Goal: Information Seeking & Learning: Learn about a topic

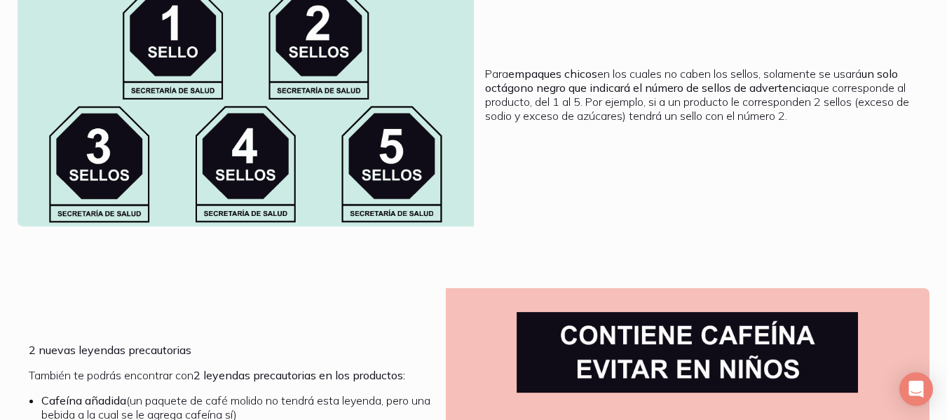
scroll to position [2104, 0]
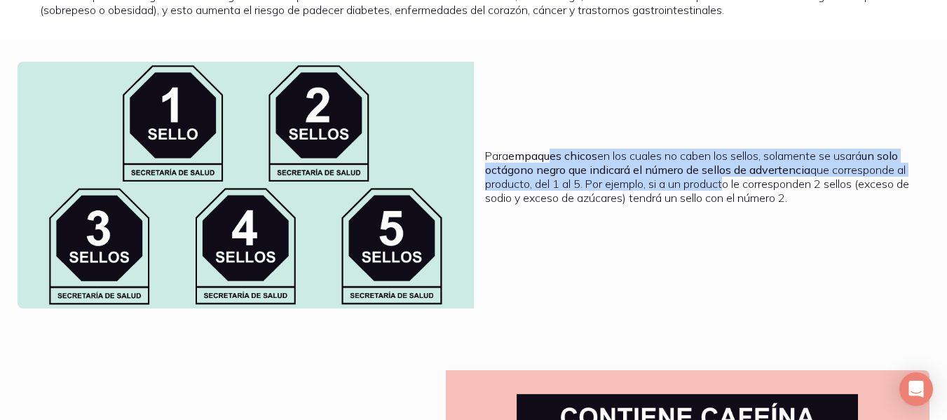
drag, startPoint x: 569, startPoint y: 174, endPoint x: 722, endPoint y: 191, distance: 153.9
click at [722, 191] on p "Para empaques chicos en los cuales no caben los sellos, solamente se usará un s…" at bounding box center [702, 177] width 434 height 56
click at [718, 172] on p "Para empaques chicos en los cuales no caben los sellos, solamente se usará un s…" at bounding box center [702, 177] width 434 height 56
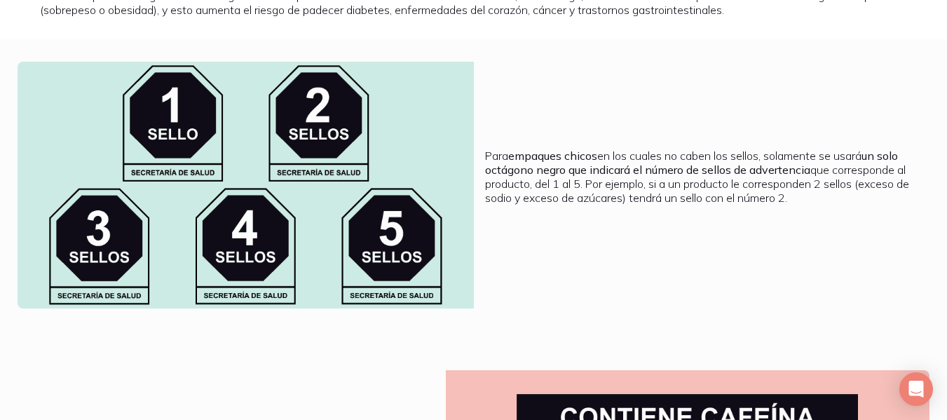
drag, startPoint x: 592, startPoint y: 181, endPoint x: 884, endPoint y: 203, distance: 292.5
click at [885, 203] on p "Para empaques chicos en los cuales no caben los sellos, solamente se usará un s…" at bounding box center [702, 177] width 434 height 56
click at [876, 205] on p "Para empaques chicos en los cuales no caben los sellos, solamente se usará un s…" at bounding box center [702, 177] width 434 height 56
drag, startPoint x: 593, startPoint y: 197, endPoint x: 632, endPoint y: 193, distance: 39.5
click at [622, 194] on p "Para empaques chicos en los cuales no caben los sellos, solamente se usará un s…" at bounding box center [702, 177] width 434 height 56
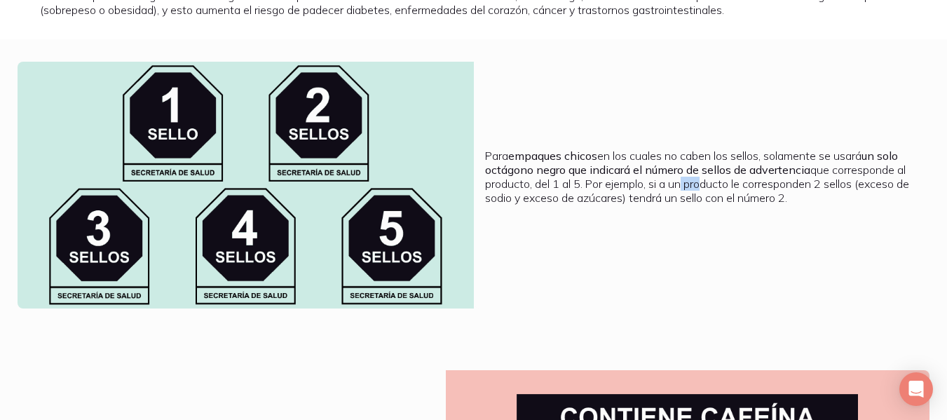
drag, startPoint x: 683, startPoint y: 196, endPoint x: 727, endPoint y: 196, distance: 44.2
click at [714, 196] on p "Para empaques chicos en los cuales no caben los sellos, solamente se usará un s…" at bounding box center [702, 177] width 434 height 56
click at [790, 197] on p "Para empaques chicos en los cuales no caben los sellos, solamente se usará un s…" at bounding box center [702, 177] width 434 height 56
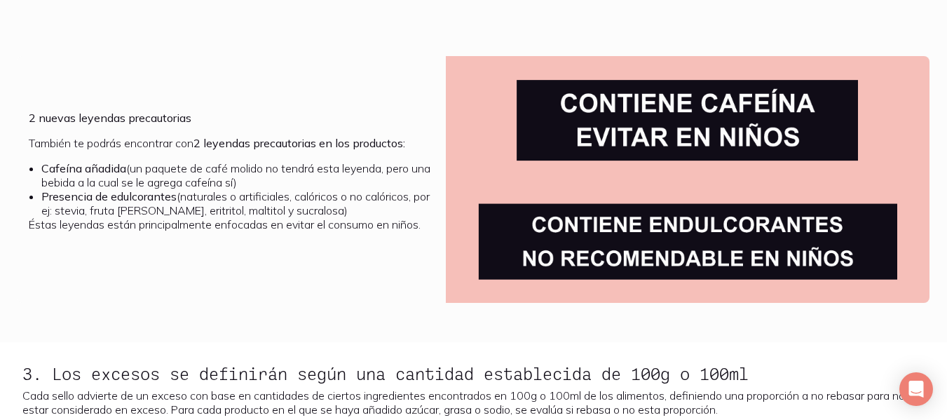
scroll to position [2384, 0]
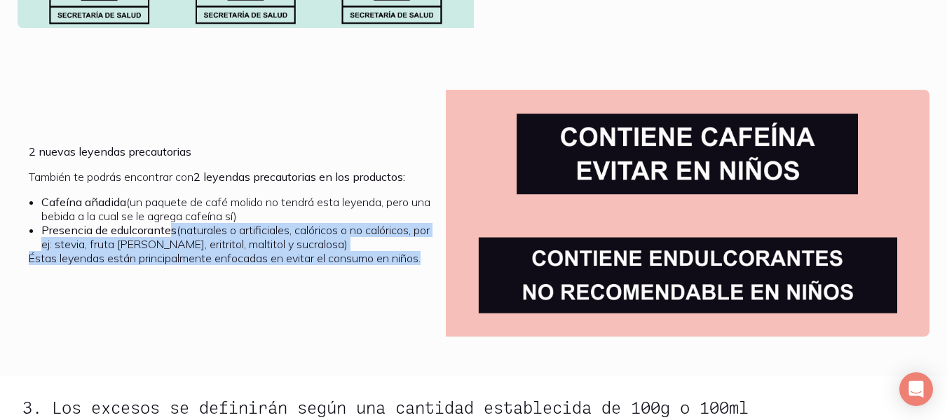
drag, startPoint x: 169, startPoint y: 239, endPoint x: 436, endPoint y: 273, distance: 269.3
click at [436, 273] on div "2 nuevas leyendas precautorias También te podrás encontrar con 2 leyendas preca…" at bounding box center [232, 213] width 428 height 247
click at [349, 251] on li "Presencia de edulcorantes (naturales o artificiales, calóricos o no calóricos, …" at bounding box center [237, 237] width 393 height 28
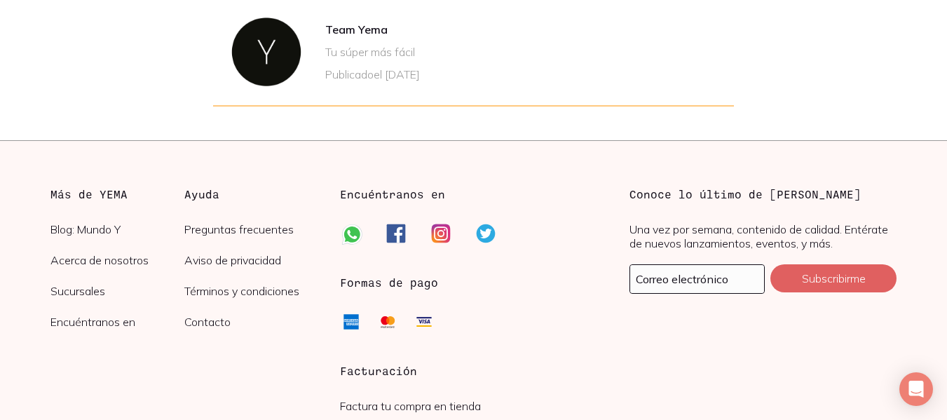
scroll to position [5533, 0]
